Goal: Information Seeking & Learning: Learn about a topic

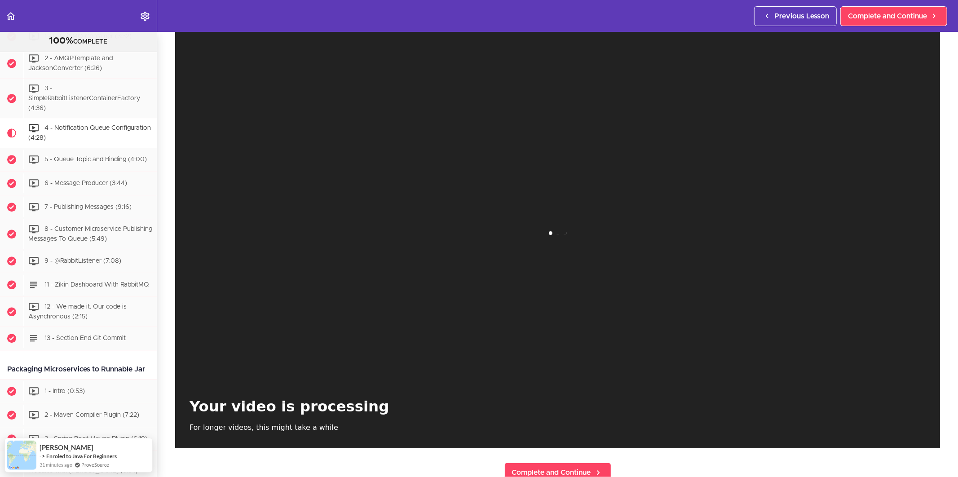
scroll to position [50, 0]
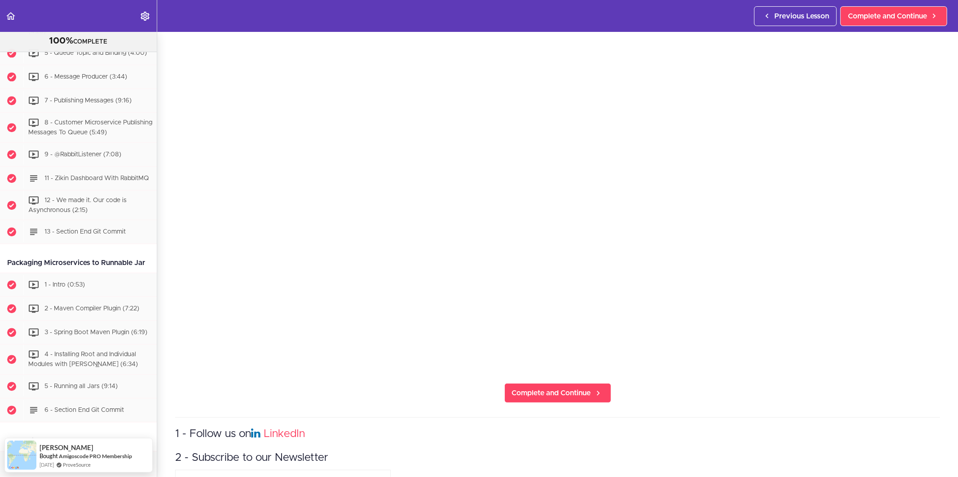
scroll to position [136, 0]
click at [563, 381] on link "Complete and Continue" at bounding box center [557, 391] width 107 height 20
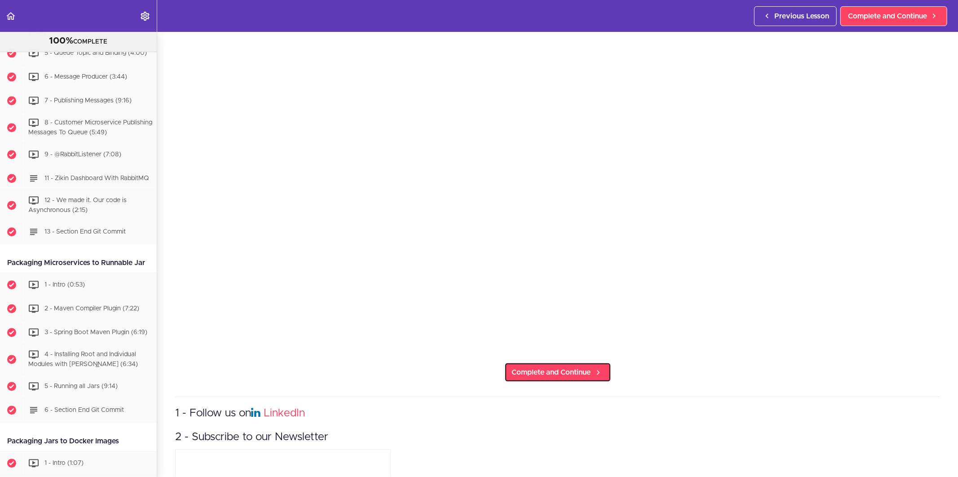
scroll to position [186, 0]
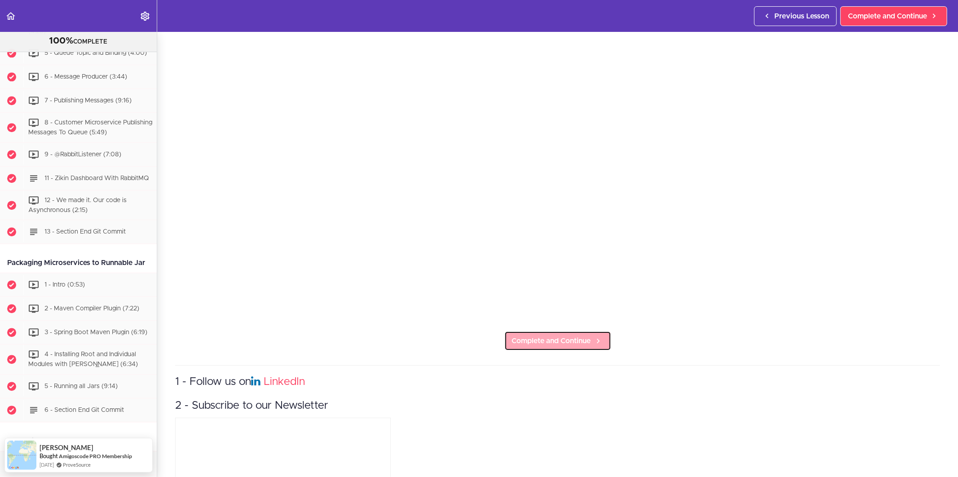
click at [555, 338] on span "Complete and Continue" at bounding box center [551, 340] width 79 height 11
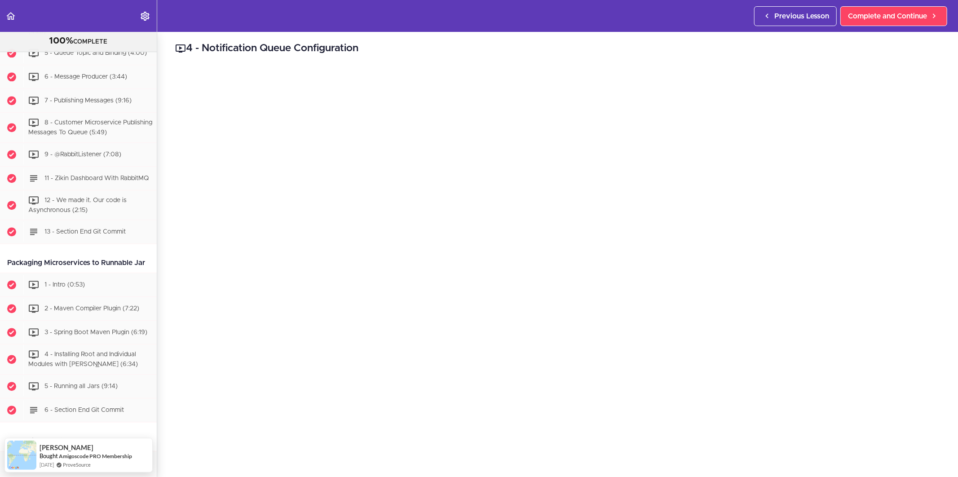
scroll to position [0, 0]
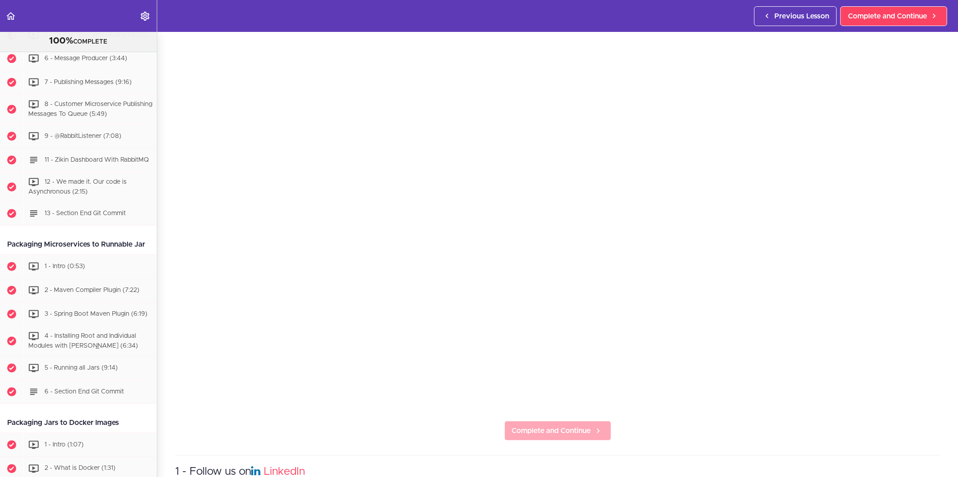
scroll to position [100, 0]
click at [551, 422] on span "Complete and Continue" at bounding box center [551, 427] width 79 height 11
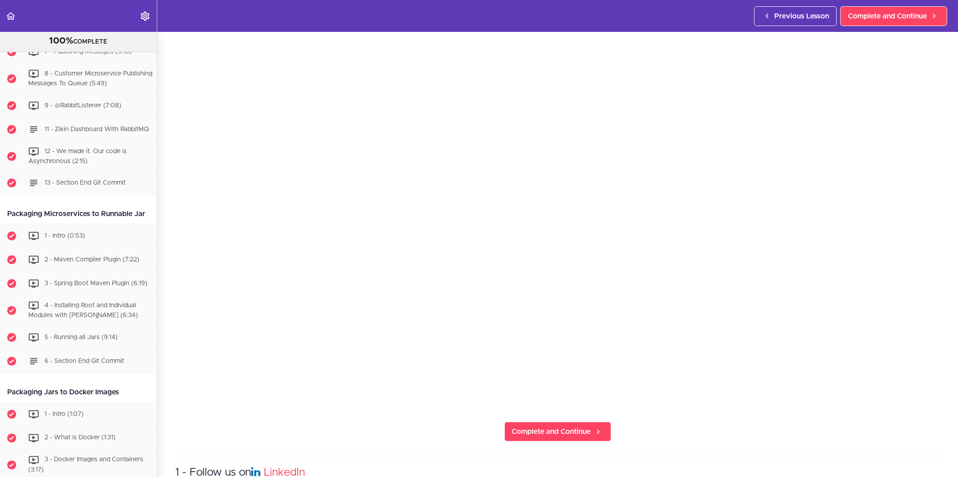
scroll to position [100, 0]
click at [593, 422] on icon at bounding box center [598, 426] width 11 height 9
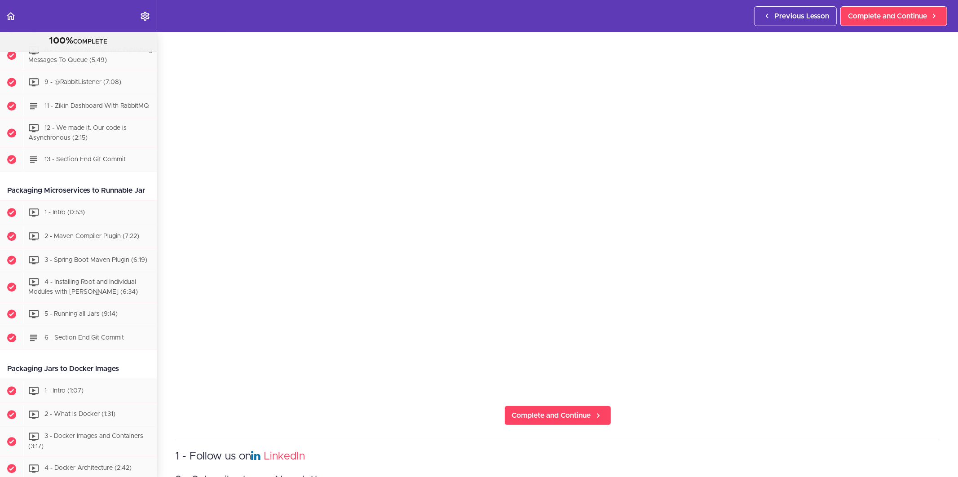
scroll to position [136, 0]
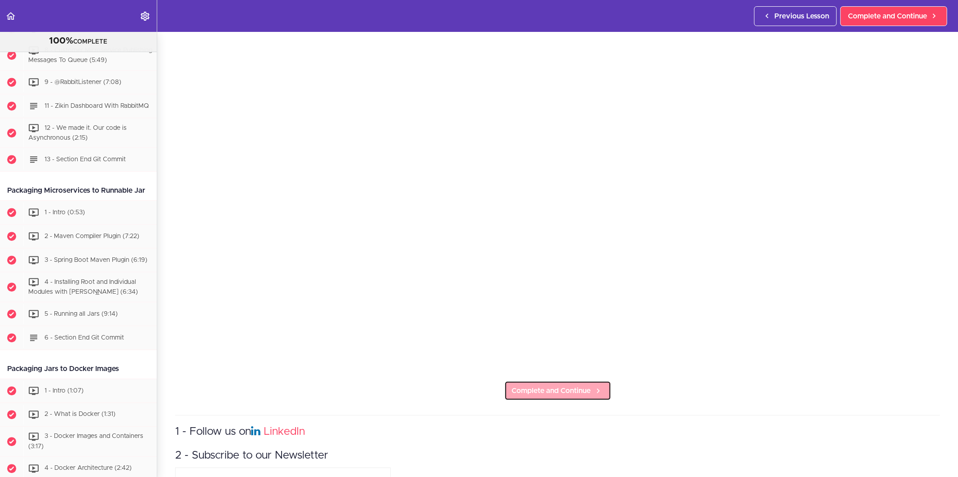
click at [533, 387] on span "Complete and Continue" at bounding box center [551, 390] width 79 height 11
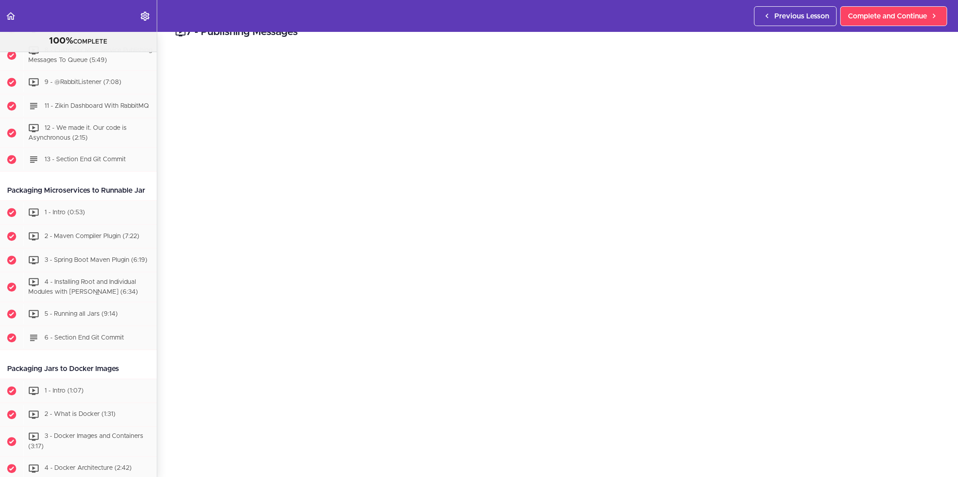
scroll to position [0, 0]
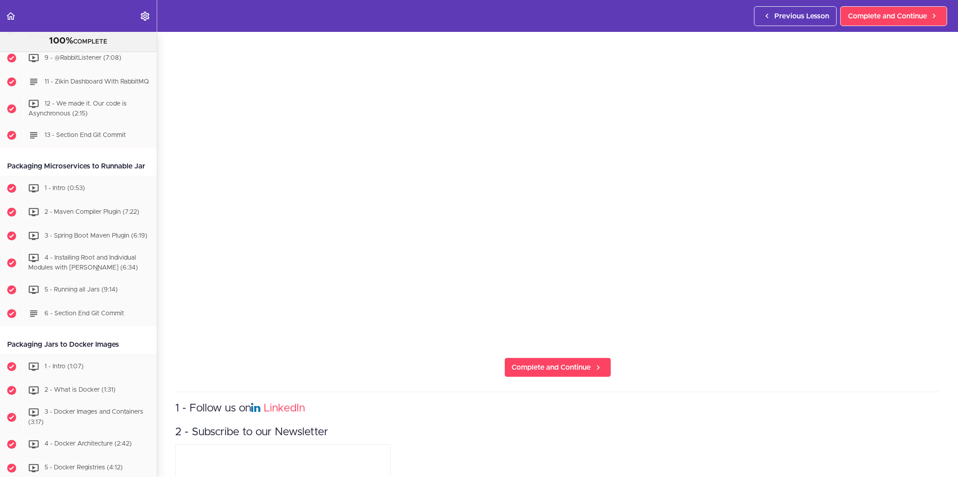
scroll to position [149, 0]
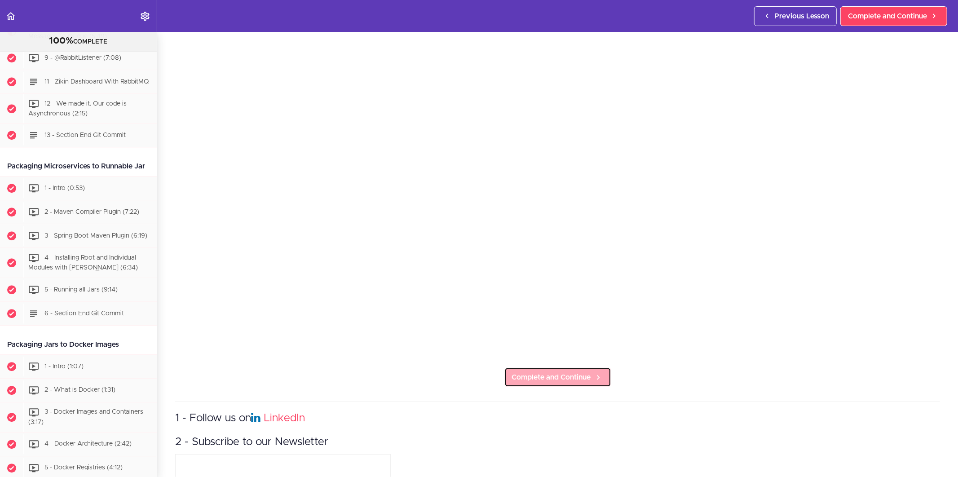
click at [563, 380] on link "Complete and Continue" at bounding box center [557, 377] width 107 height 20
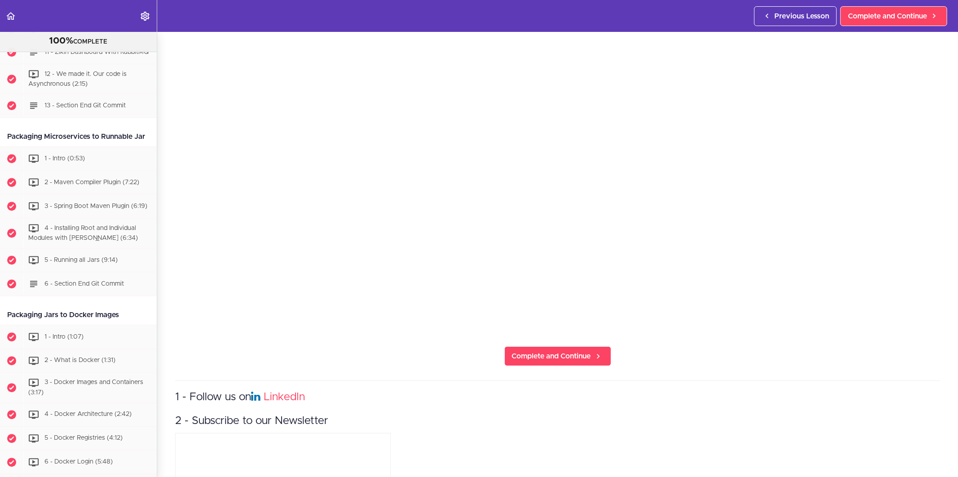
scroll to position [199, 0]
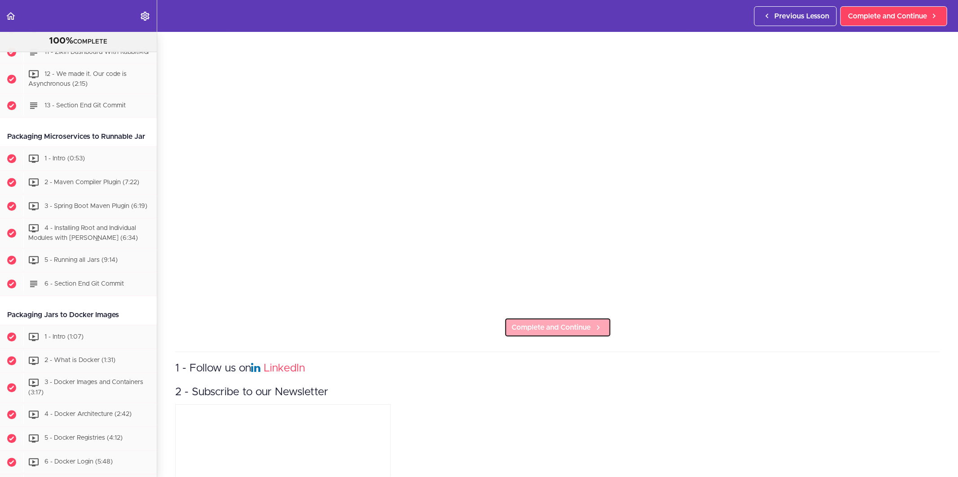
click at [550, 322] on span "Complete and Continue" at bounding box center [551, 327] width 79 height 11
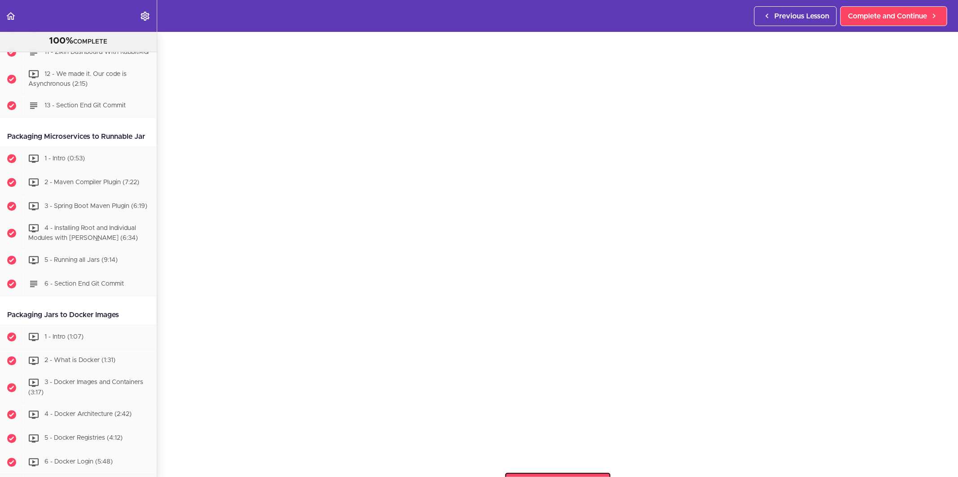
scroll to position [0, 0]
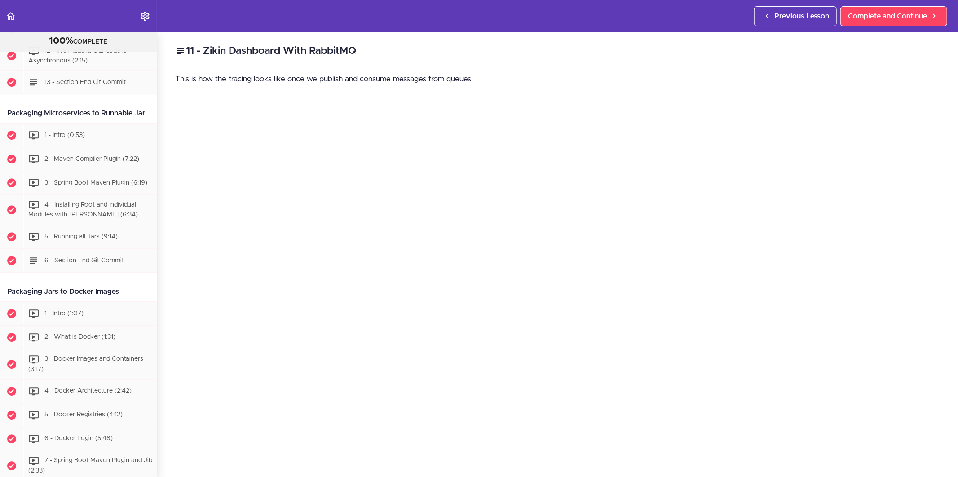
scroll to position [2096, 0]
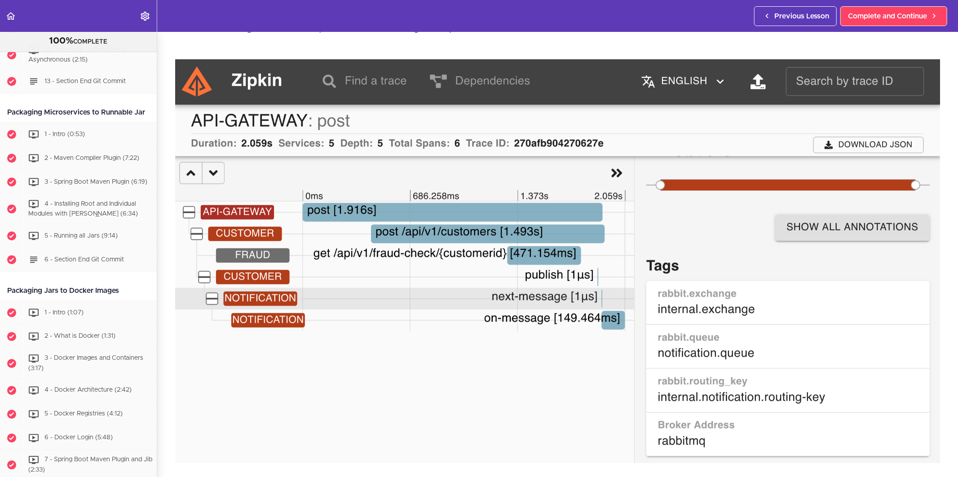
click at [553, 306] on img at bounding box center [557, 261] width 764 height 404
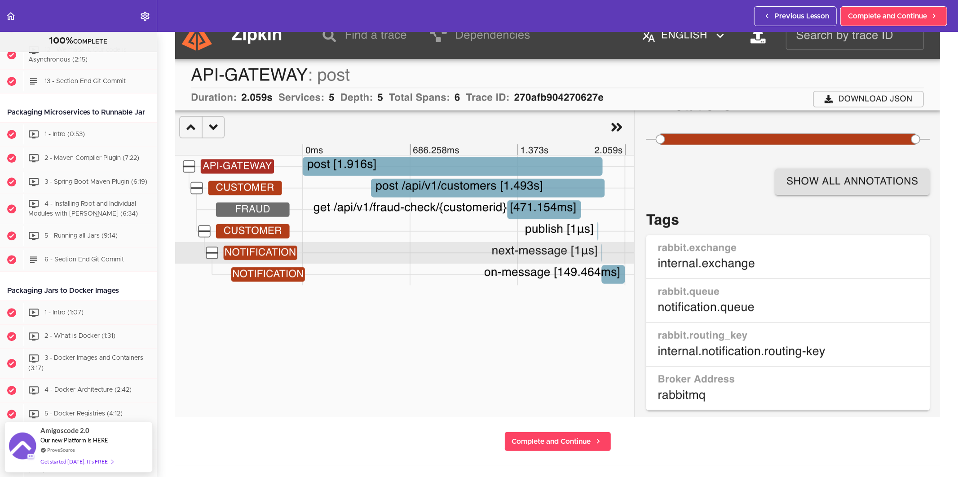
scroll to position [100, 0]
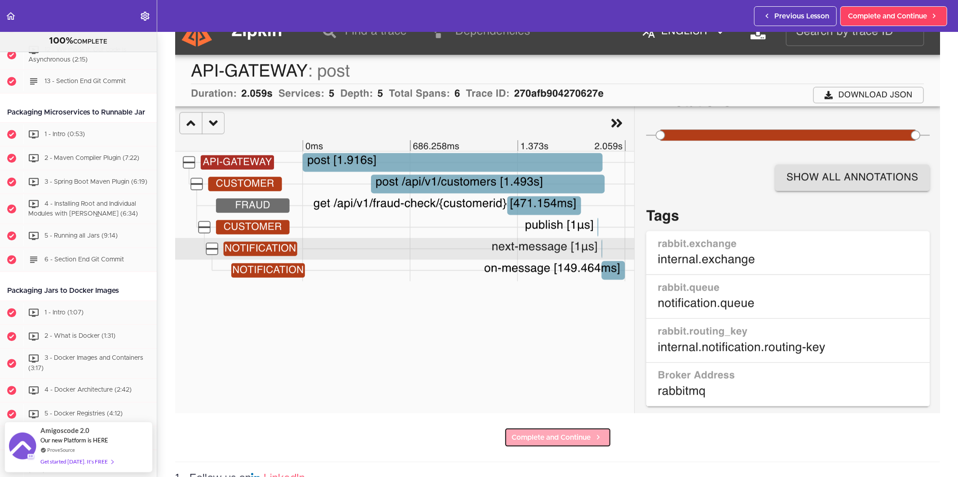
click at [546, 432] on span "Complete and Continue" at bounding box center [551, 437] width 79 height 11
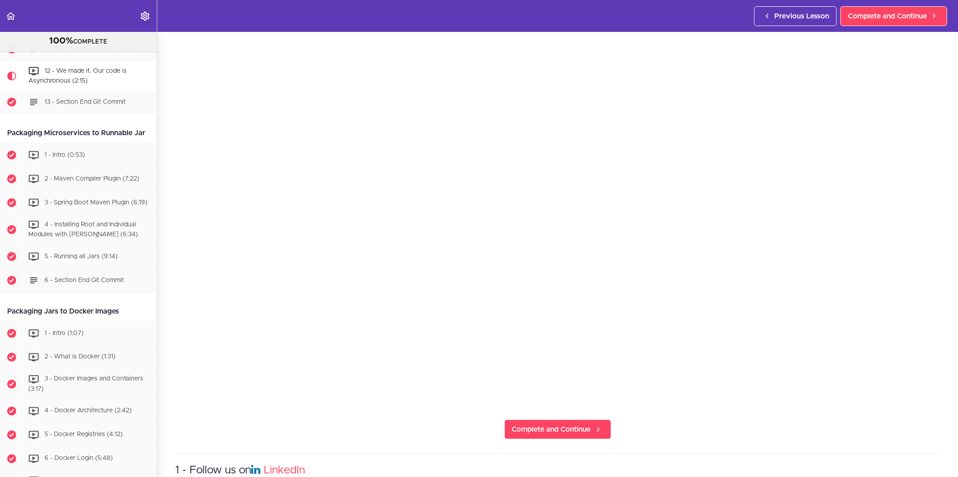
scroll to position [100, 0]
click at [551, 422] on span "Complete and Continue" at bounding box center [551, 427] width 79 height 11
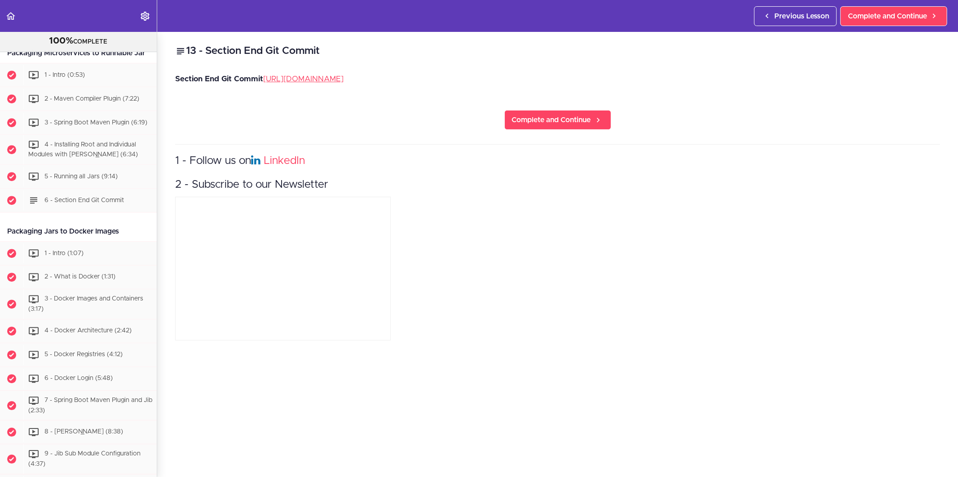
scroll to position [2156, 0]
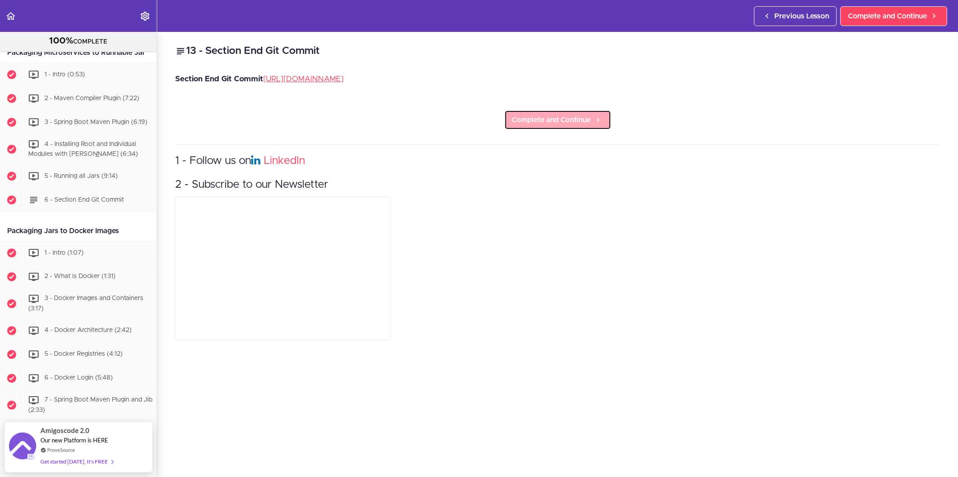
click at [548, 126] on link "Complete and Continue" at bounding box center [557, 120] width 107 height 20
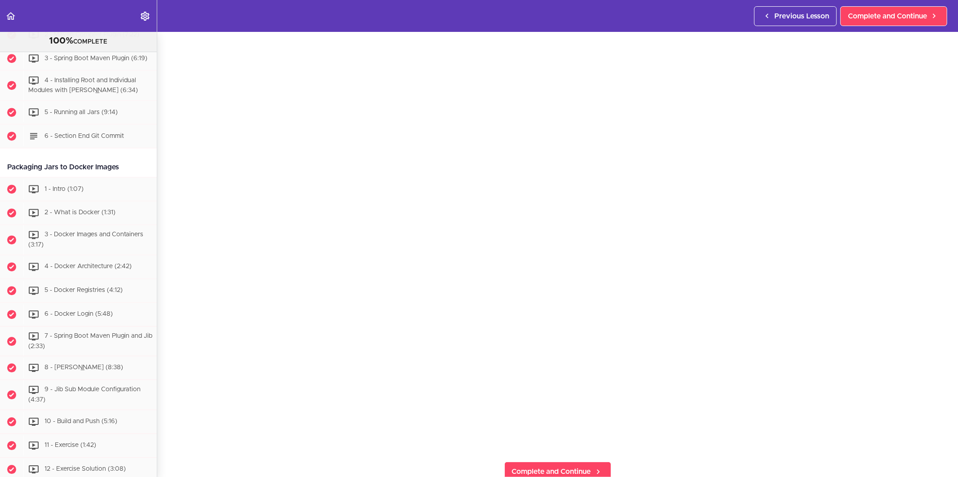
scroll to position [50, 0]
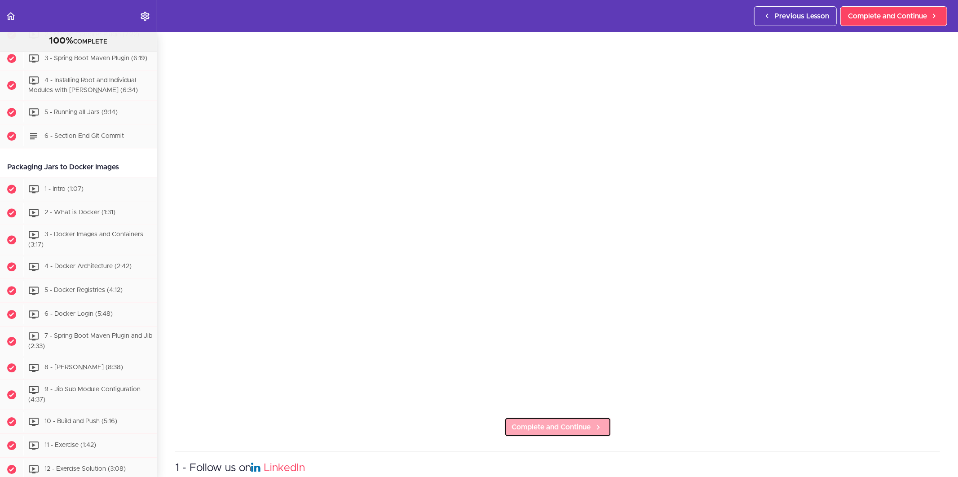
click at [586, 424] on span "Complete and Continue" at bounding box center [551, 427] width 79 height 11
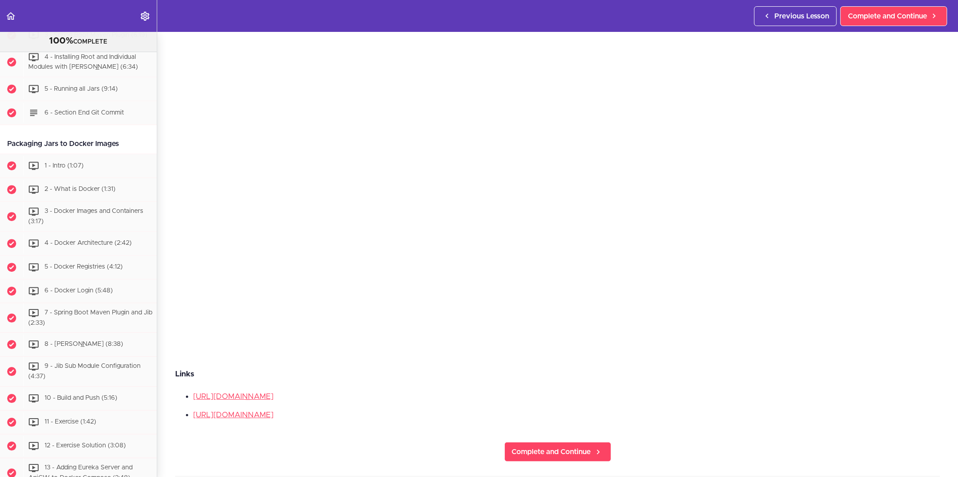
scroll to position [199, 0]
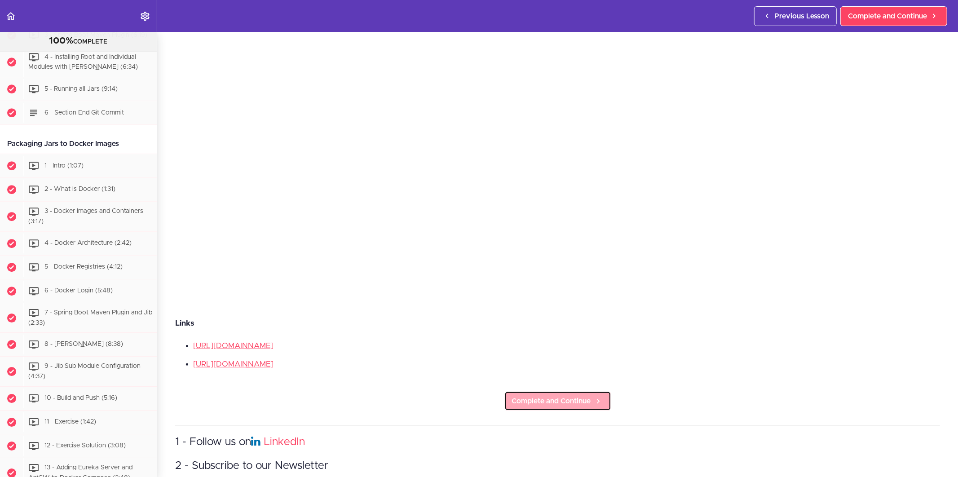
click at [560, 395] on span "Complete and Continue" at bounding box center [551, 400] width 79 height 11
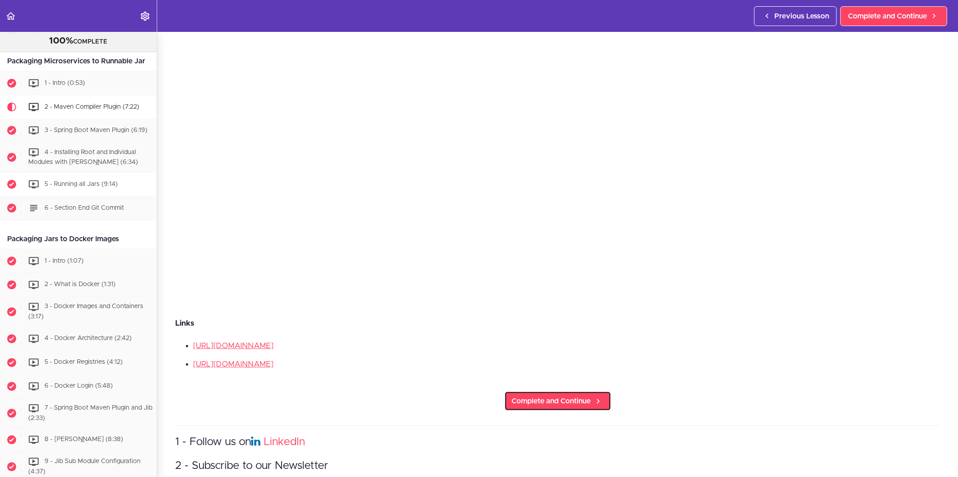
scroll to position [2144, 0]
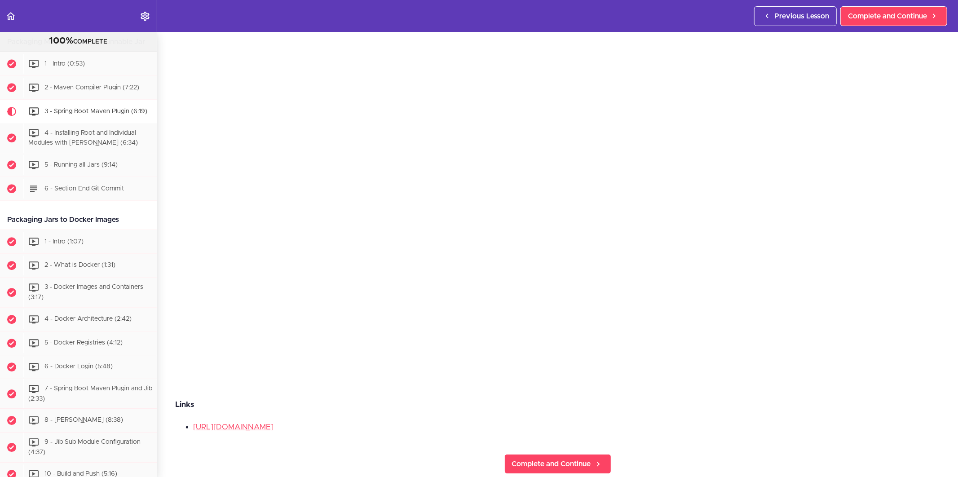
scroll to position [135, 0]
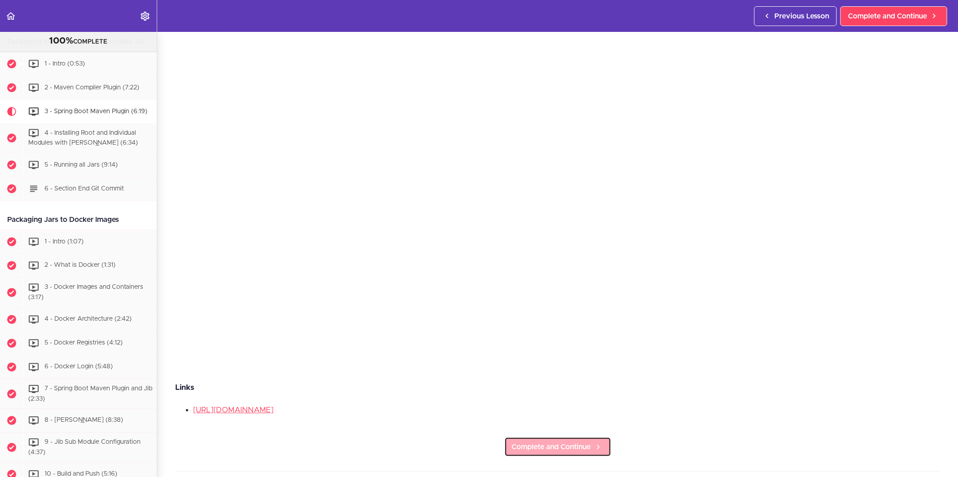
click at [550, 441] on span "Complete and Continue" at bounding box center [551, 446] width 79 height 11
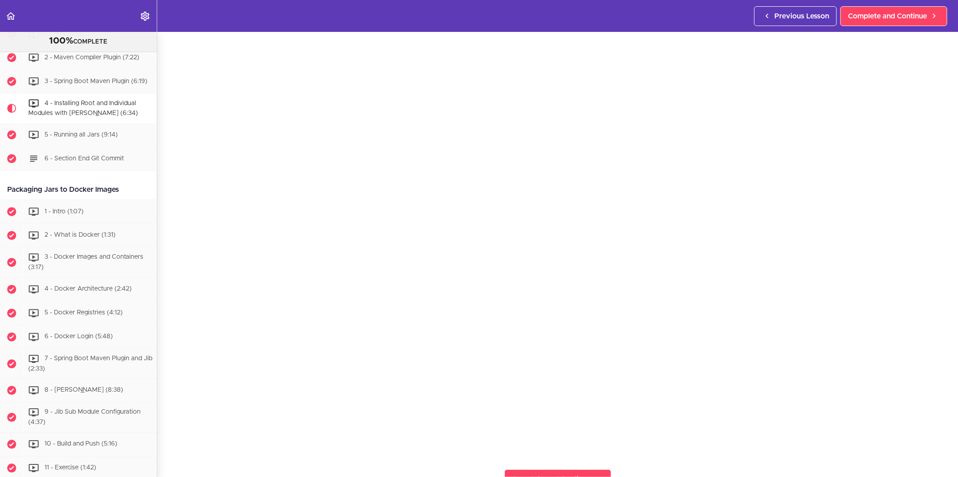
scroll to position [50, 0]
click at [625, 457] on section "Microservices and Distributed Systems 100% COMPLETE Getting Started 1 - Few Wor…" at bounding box center [479, 254] width 958 height 445
click at [628, 449] on section "Microservices and Distributed Systems 100% COMPLETE Getting Started 1 - Few Wor…" at bounding box center [479, 254] width 958 height 445
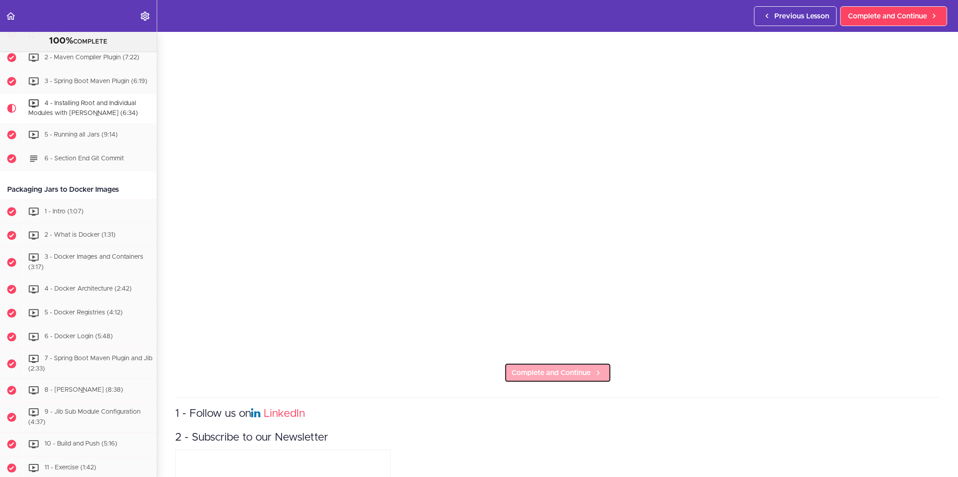
click at [571, 367] on span "Complete and Continue" at bounding box center [551, 372] width 79 height 11
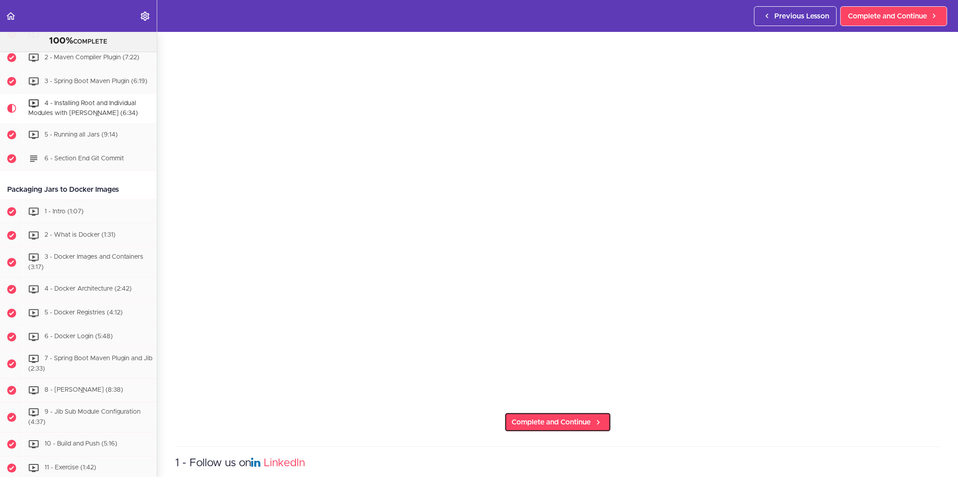
scroll to position [104, 0]
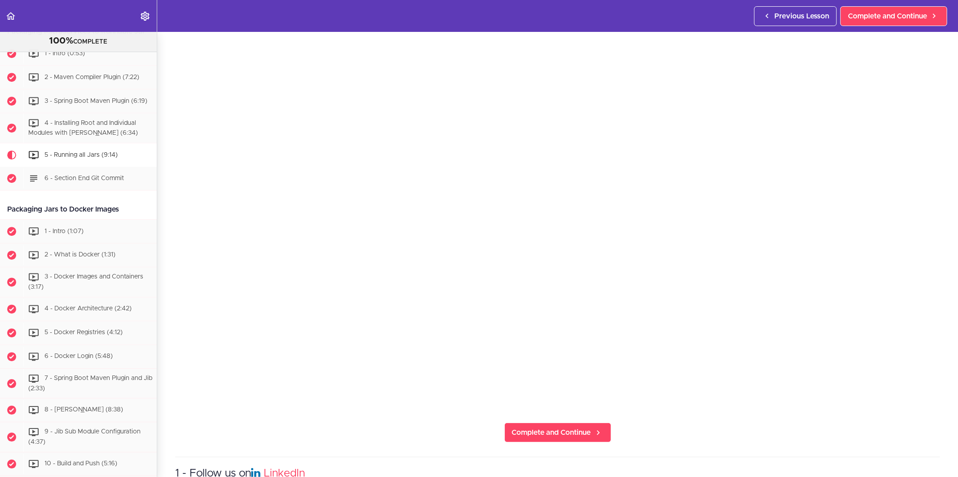
scroll to position [100, 0]
click at [555, 422] on span "Complete and Continue" at bounding box center [551, 427] width 79 height 11
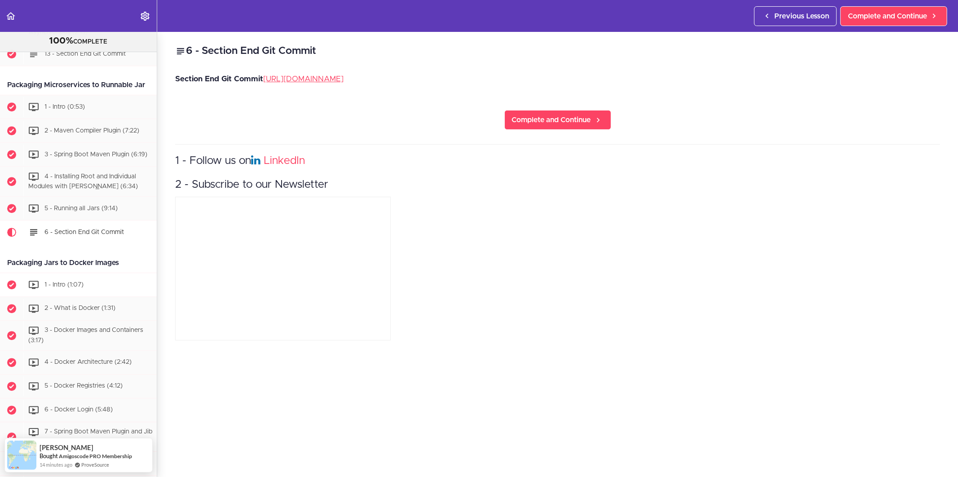
scroll to position [2201, 0]
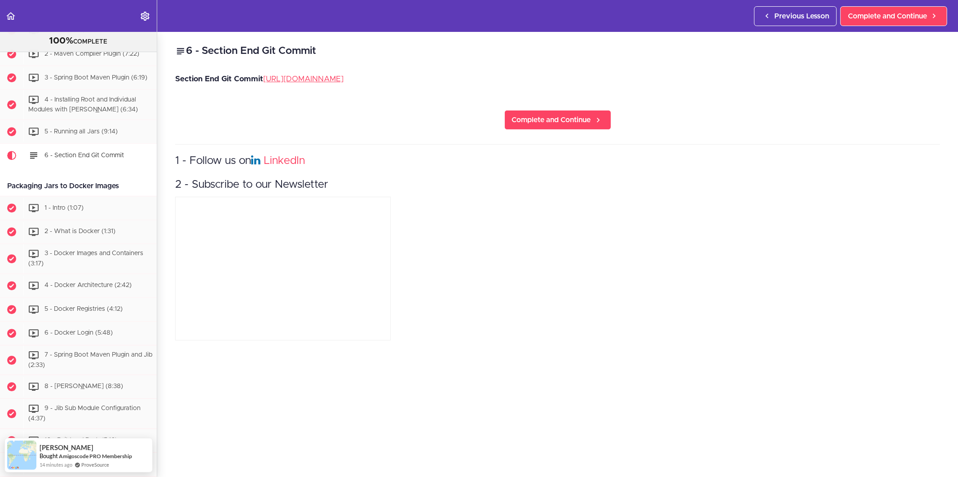
drag, startPoint x: 118, startPoint y: 254, endPoint x: 2, endPoint y: 258, distance: 115.9
click at [2, 196] on div "Packaging Jars to Docker Images" at bounding box center [78, 186] width 157 height 20
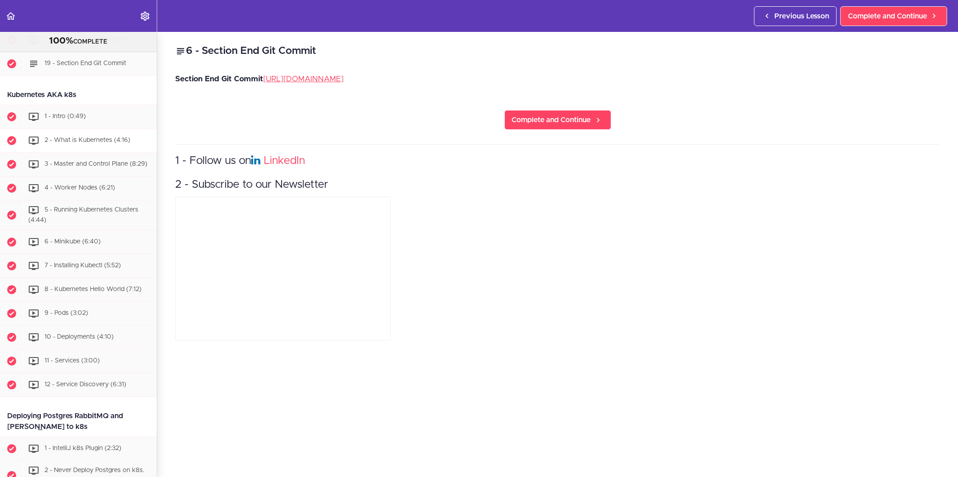
scroll to position [2799, 0]
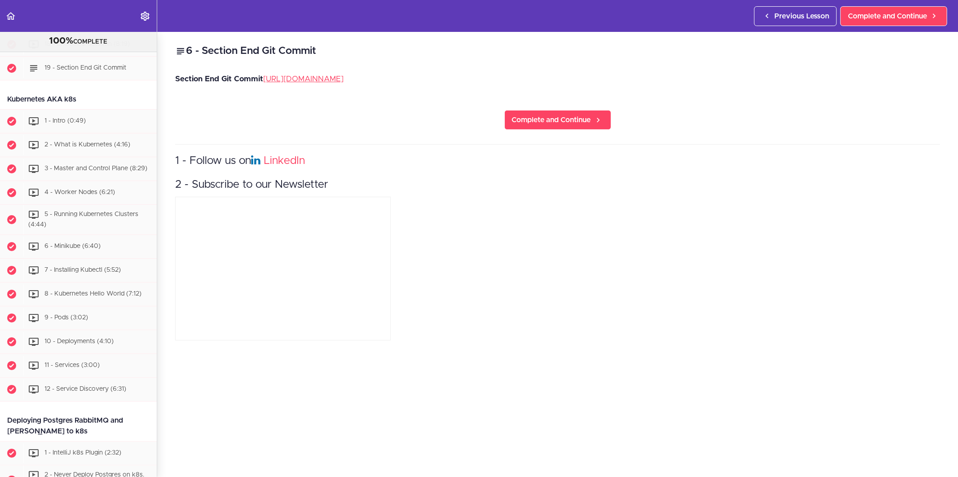
drag, startPoint x: 80, startPoint y: 167, endPoint x: 6, endPoint y: 167, distance: 74.1
click at [6, 110] on div "Kubernetes AKA k8s" at bounding box center [78, 99] width 157 height 20
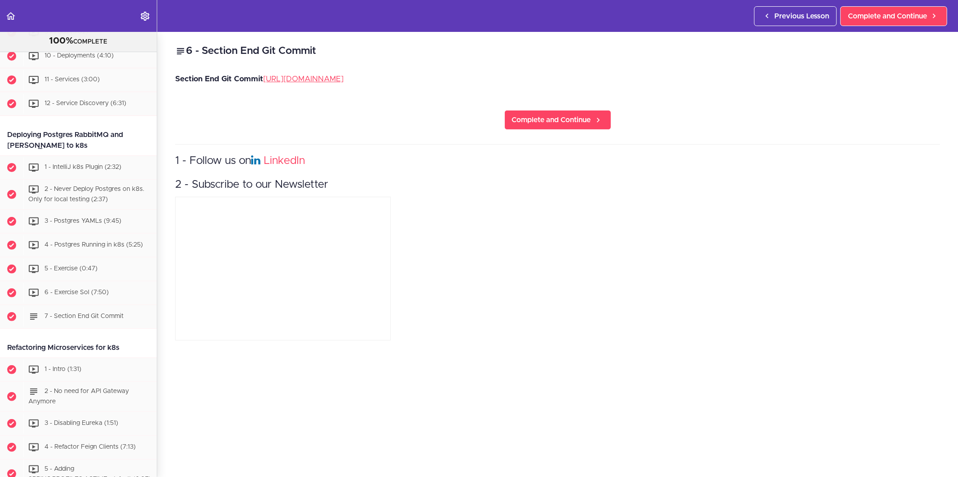
scroll to position [3099, 0]
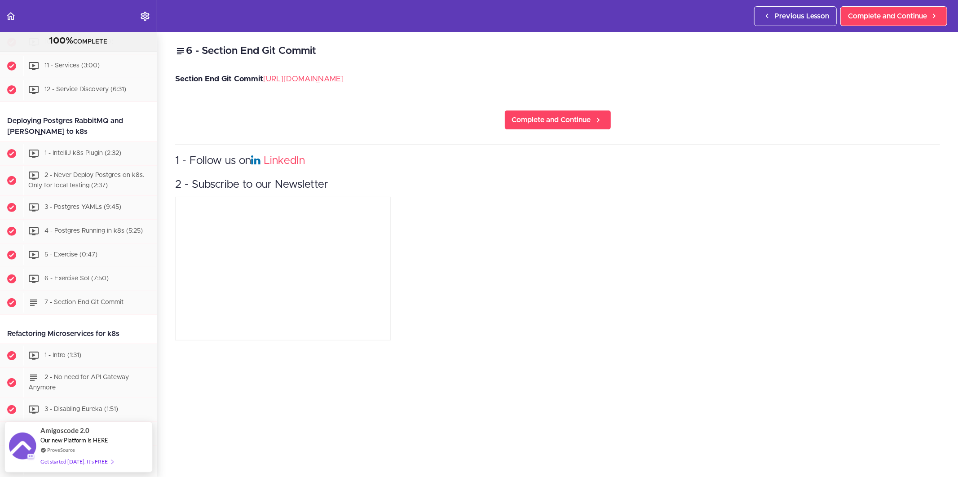
click at [58, 142] on div "Deploying Postgres RabbitMQ and [PERSON_NAME] to k8s" at bounding box center [78, 126] width 157 height 31
click at [55, 142] on div "Deploying Postgres RabbitMQ and [PERSON_NAME] to k8s" at bounding box center [78, 126] width 157 height 31
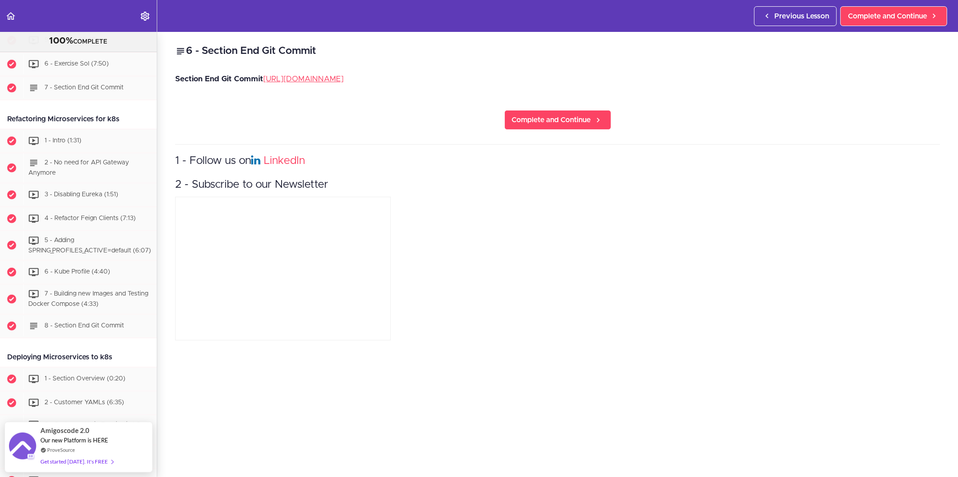
scroll to position [3348, 0]
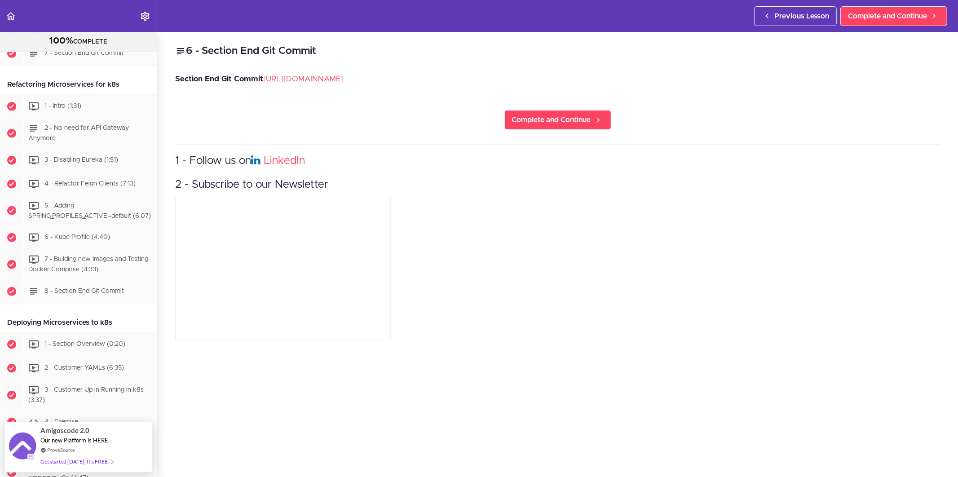
click at [54, 95] on div "Refactoring Microservices for k8s" at bounding box center [78, 85] width 157 height 20
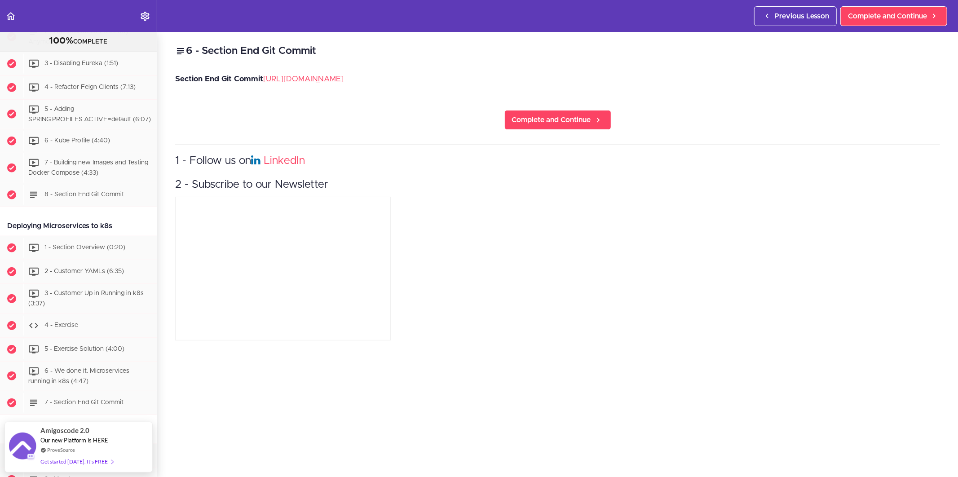
scroll to position [3498, 0]
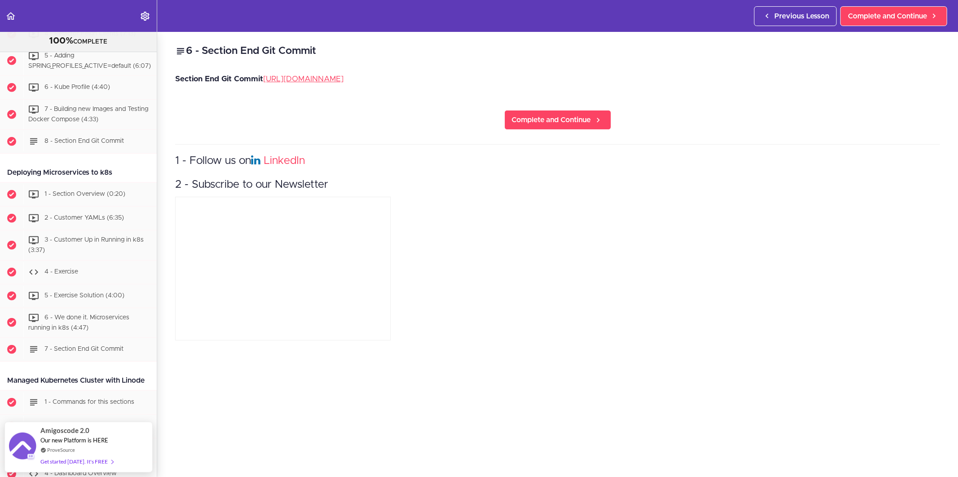
click at [63, 183] on div "Deploying Microservices to k8s" at bounding box center [78, 173] width 157 height 20
click at [64, 183] on div "Deploying Microservices to k8s" at bounding box center [78, 173] width 157 height 20
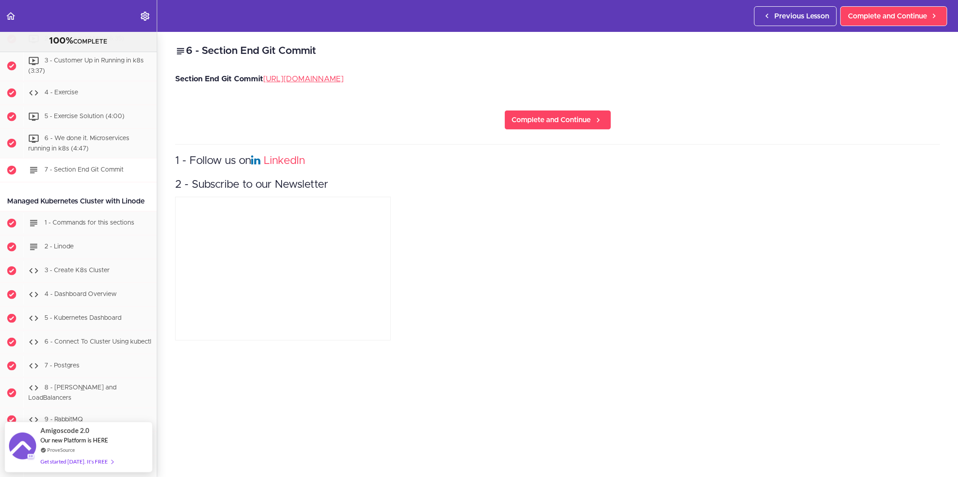
scroll to position [3697, 0]
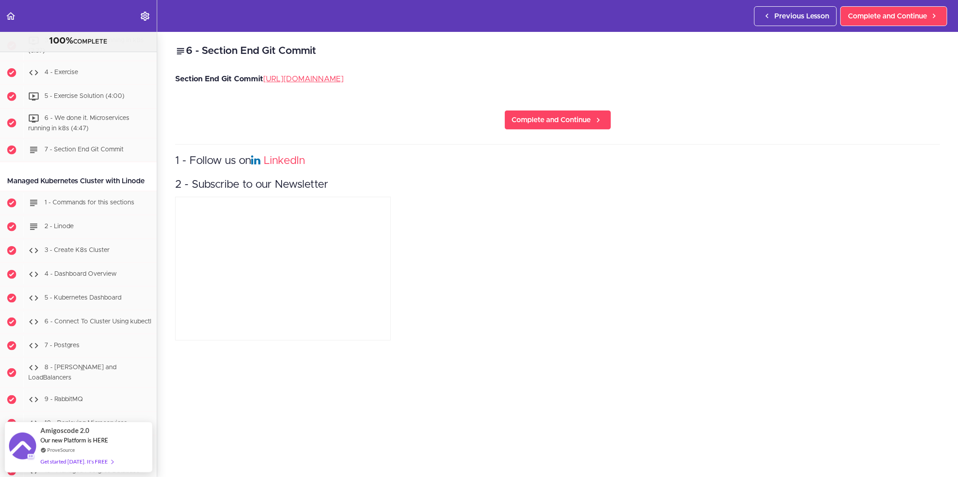
click at [63, 191] on div "Managed Kubernetes Cluster with Linode" at bounding box center [78, 181] width 157 height 20
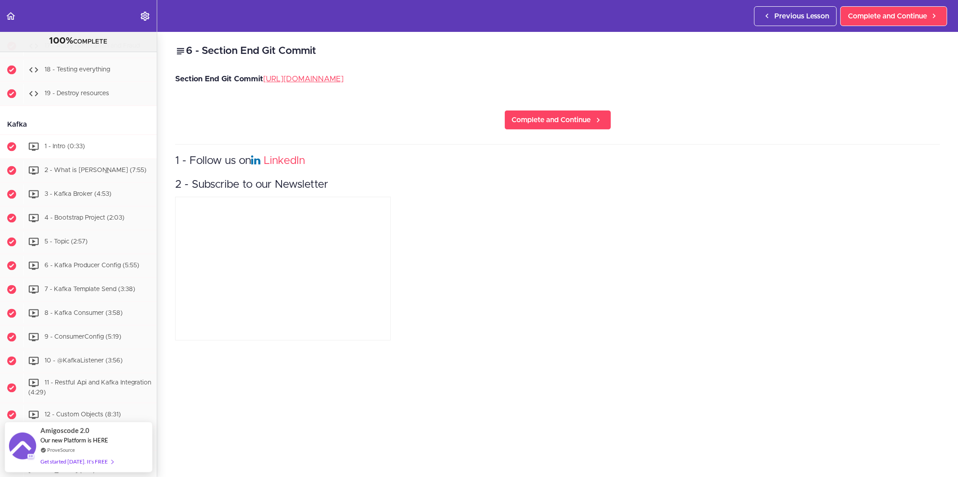
scroll to position [4246, 0]
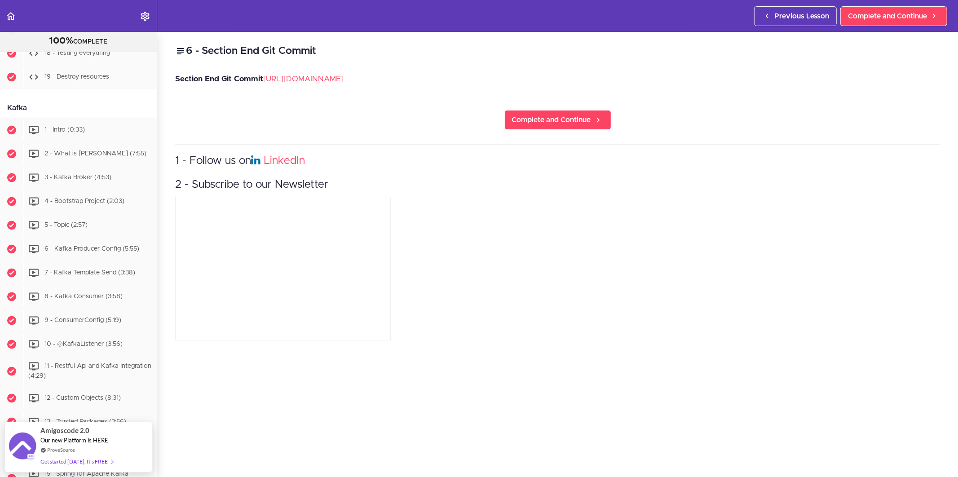
click at [19, 119] on div "Kafka" at bounding box center [78, 108] width 157 height 20
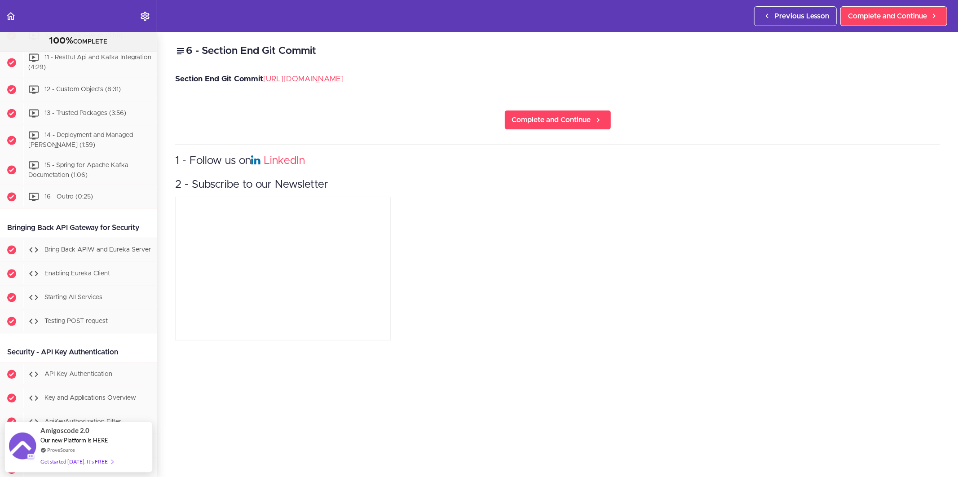
scroll to position [4595, 0]
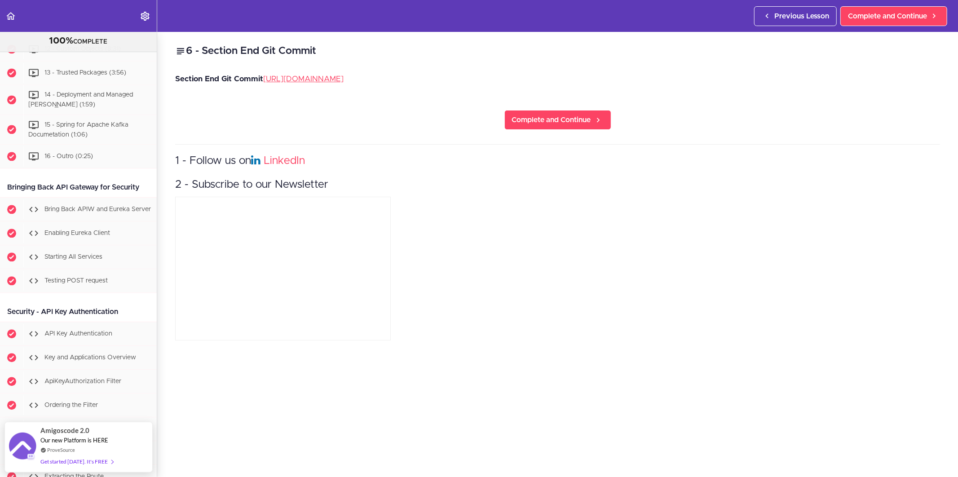
click at [64, 198] on div "Bringing Back API Gateway for Security" at bounding box center [78, 187] width 157 height 20
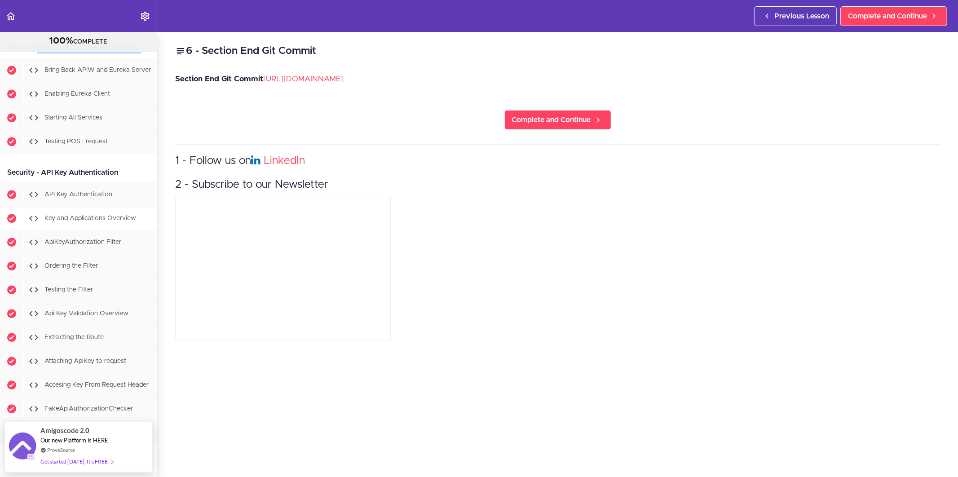
scroll to position [4795, 0]
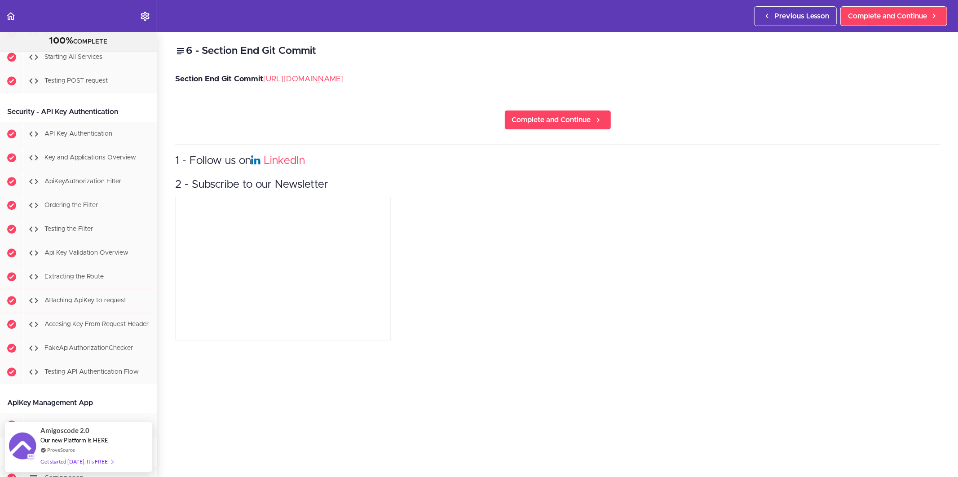
click at [61, 122] on div "Security - API Key Authentication" at bounding box center [78, 112] width 157 height 20
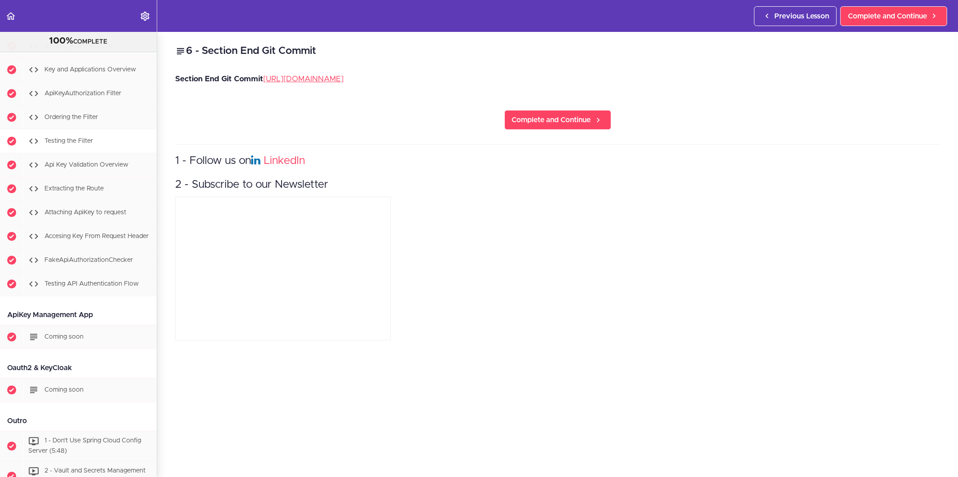
scroll to position [4757, 0]
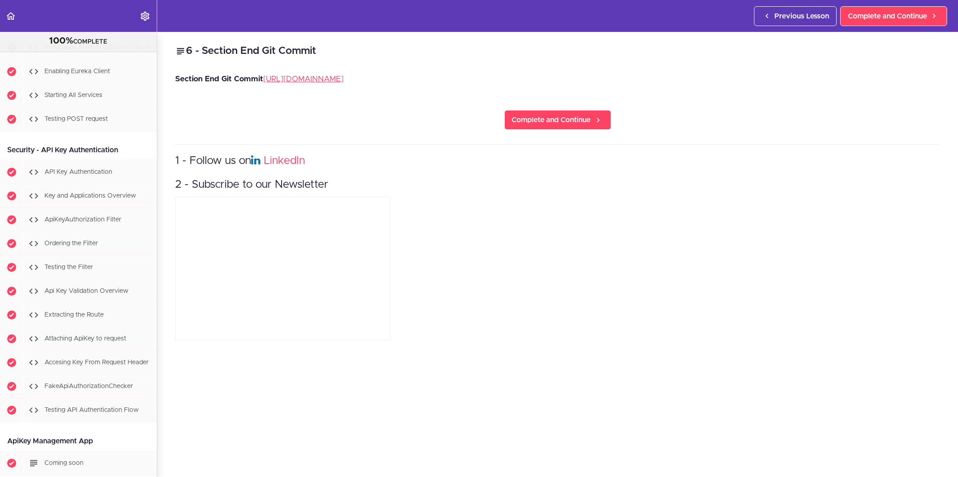
click at [70, 36] on div "Bringing Back API Gateway for Security" at bounding box center [78, 26] width 157 height 20
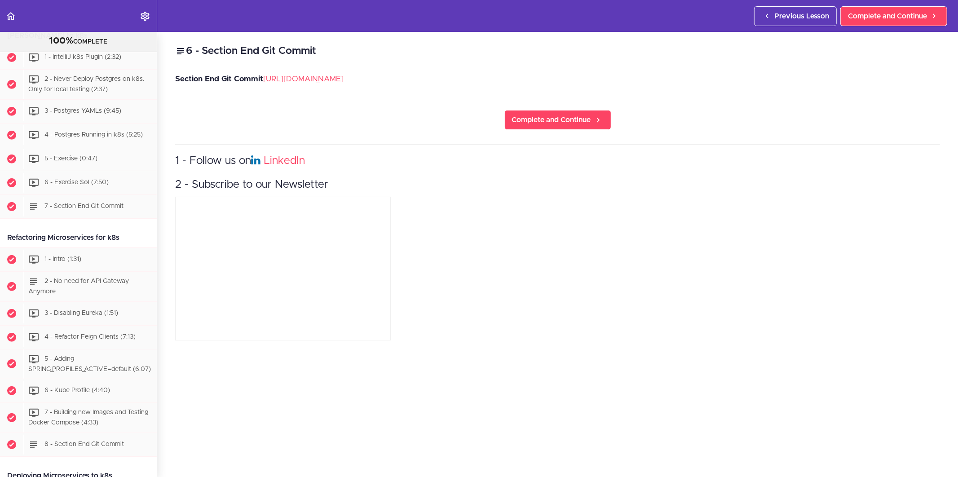
scroll to position [3161, 0]
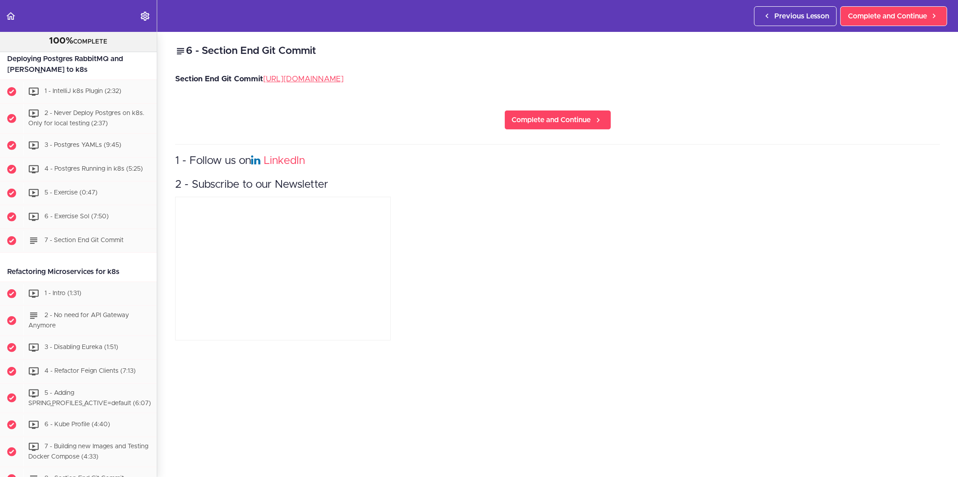
click at [72, 80] on div "Deploying Postgres RabbitMQ and [PERSON_NAME] to k8s" at bounding box center [78, 64] width 157 height 31
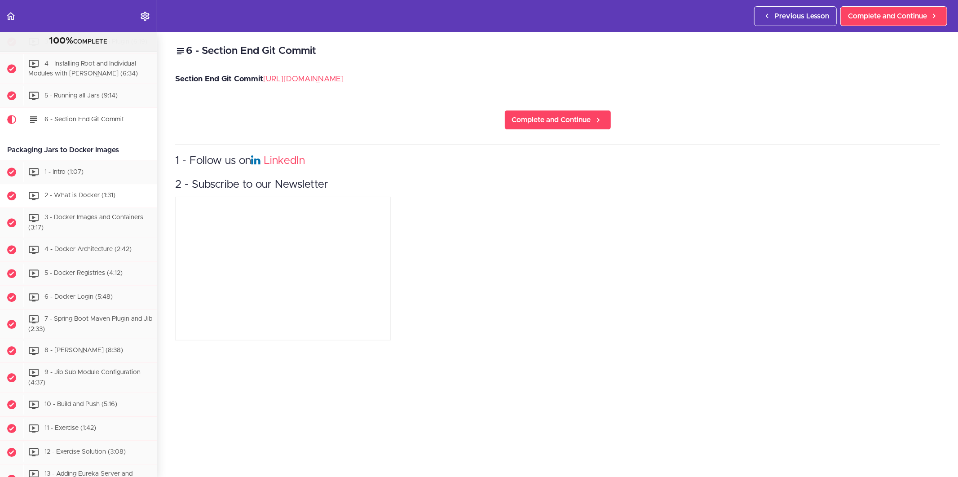
scroll to position [2213, 0]
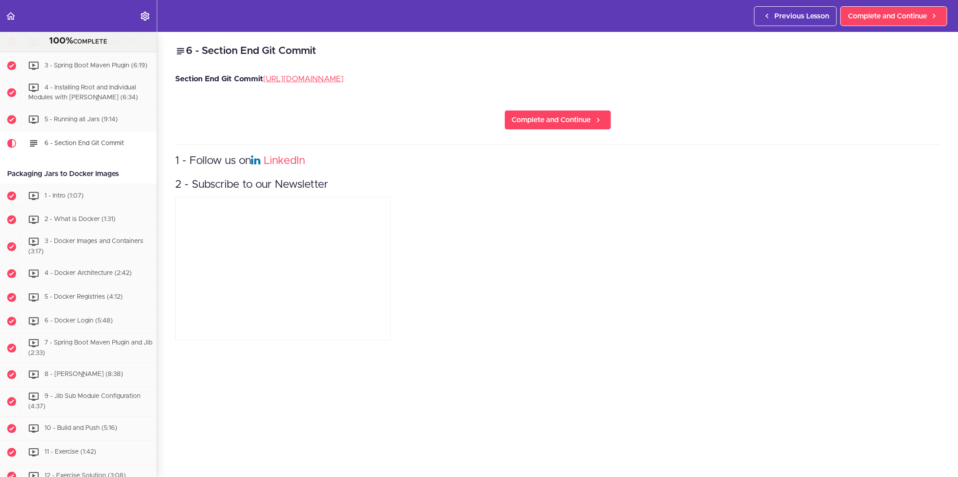
click at [97, 184] on div "Packaging Jars to Docker Images" at bounding box center [78, 174] width 157 height 20
click at [510, 129] on link "Complete and Continue" at bounding box center [557, 120] width 107 height 20
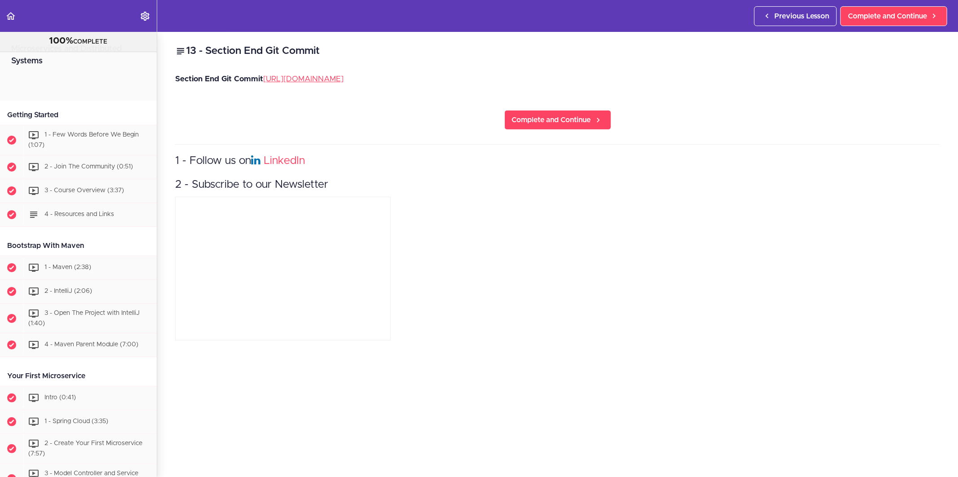
scroll to position [2167, 0]
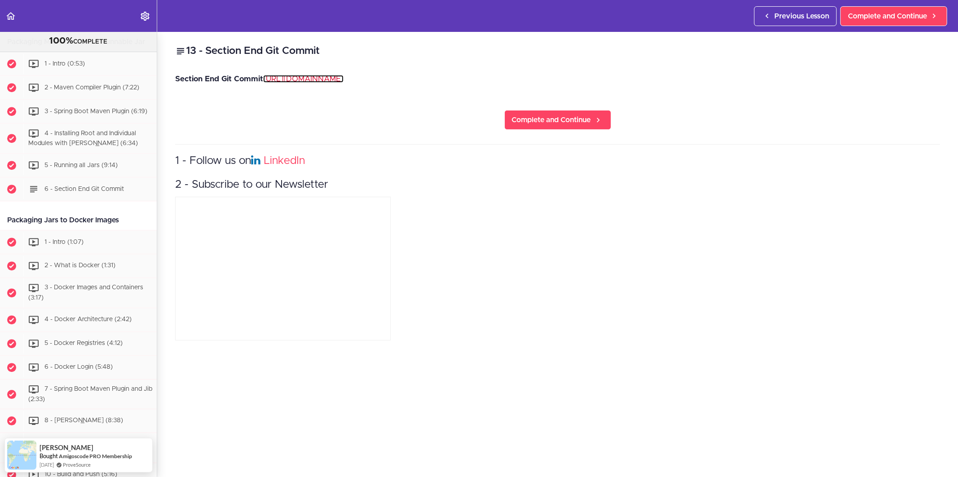
click at [333, 81] on link "[URL][DOMAIN_NAME]" at bounding box center [303, 79] width 80 height 8
